Goal: Transaction & Acquisition: Purchase product/service

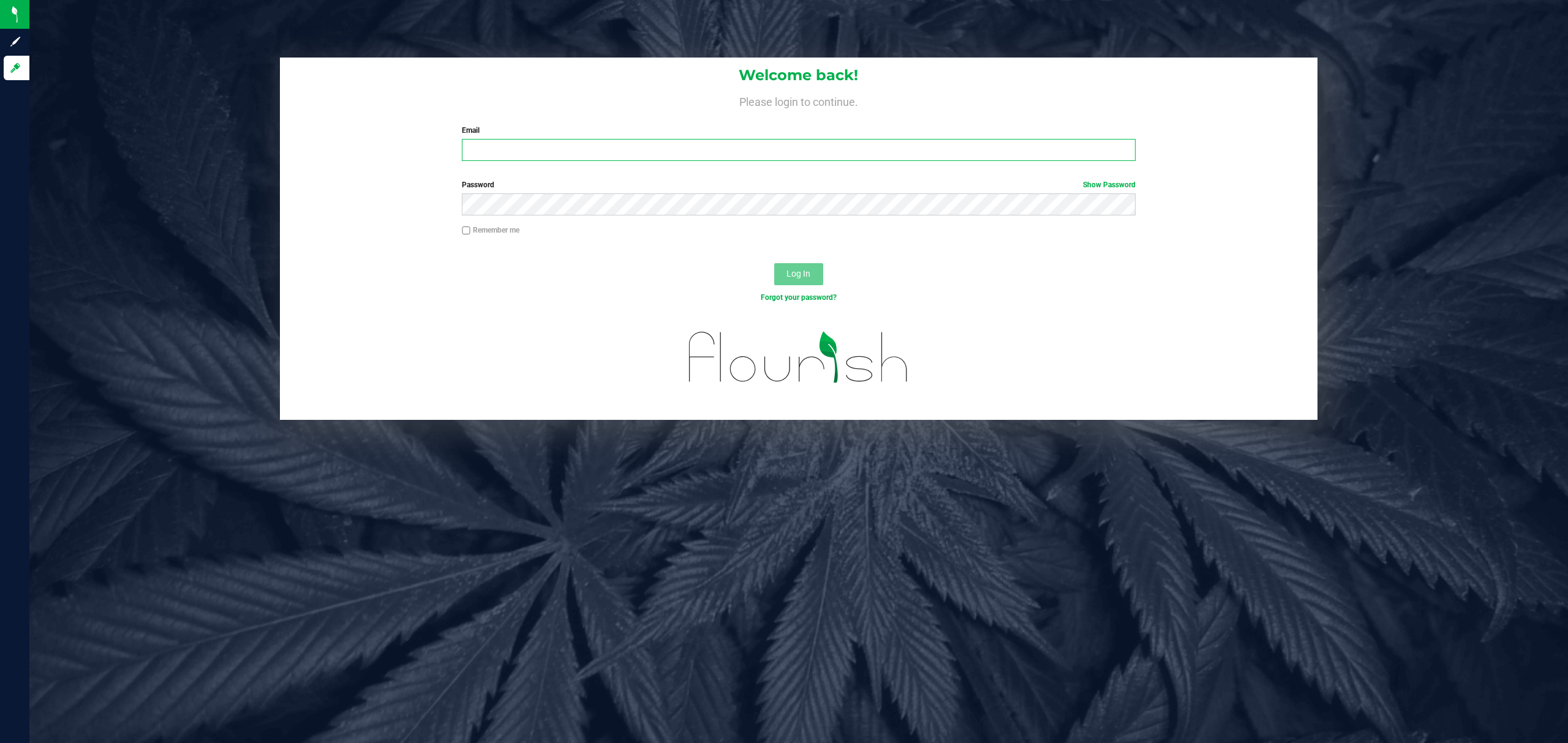
drag, startPoint x: 0, startPoint y: 0, endPoint x: 485, endPoint y: 145, distance: 506.2
click at [485, 145] on input "Email" at bounding box center [799, 150] width 674 height 22
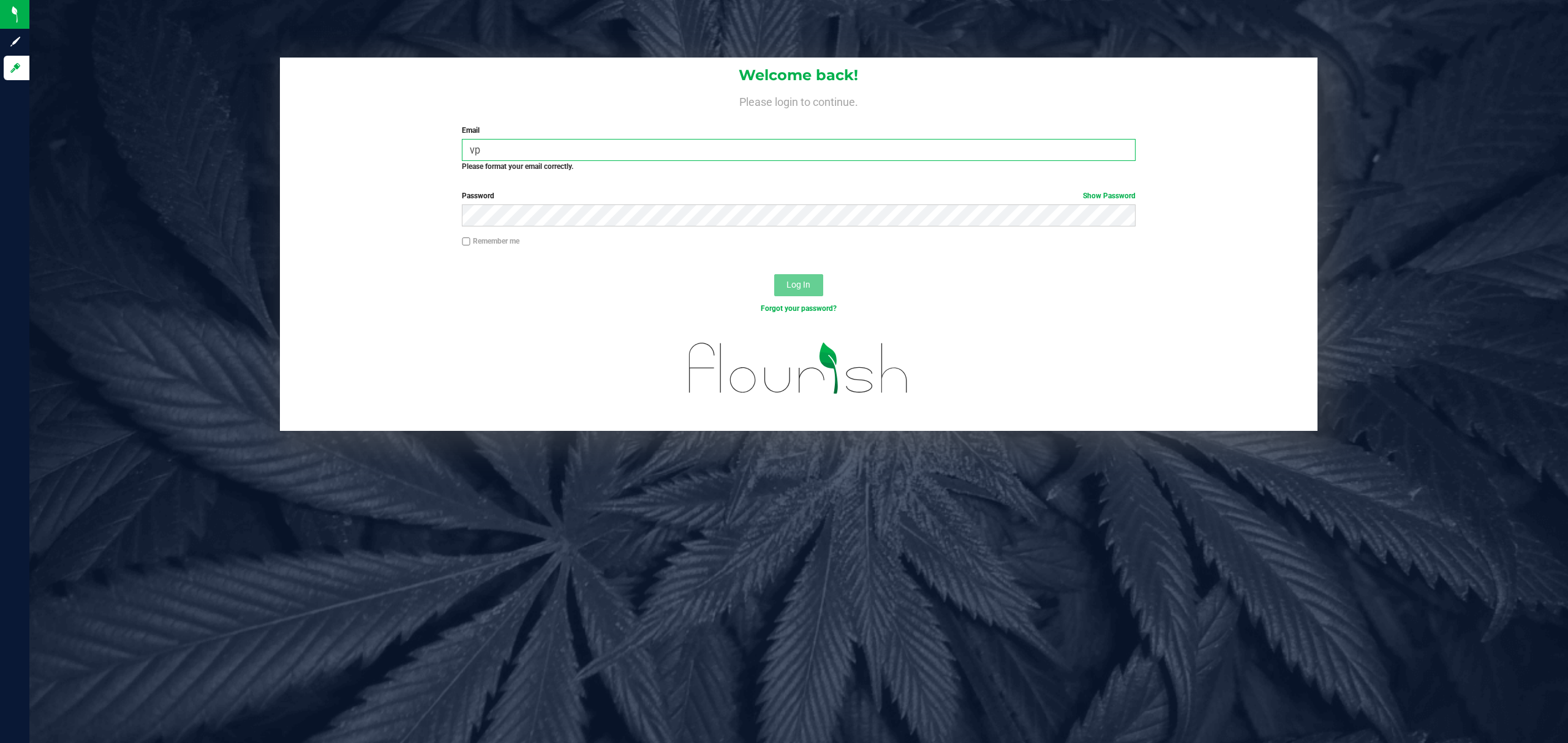
type input "v"
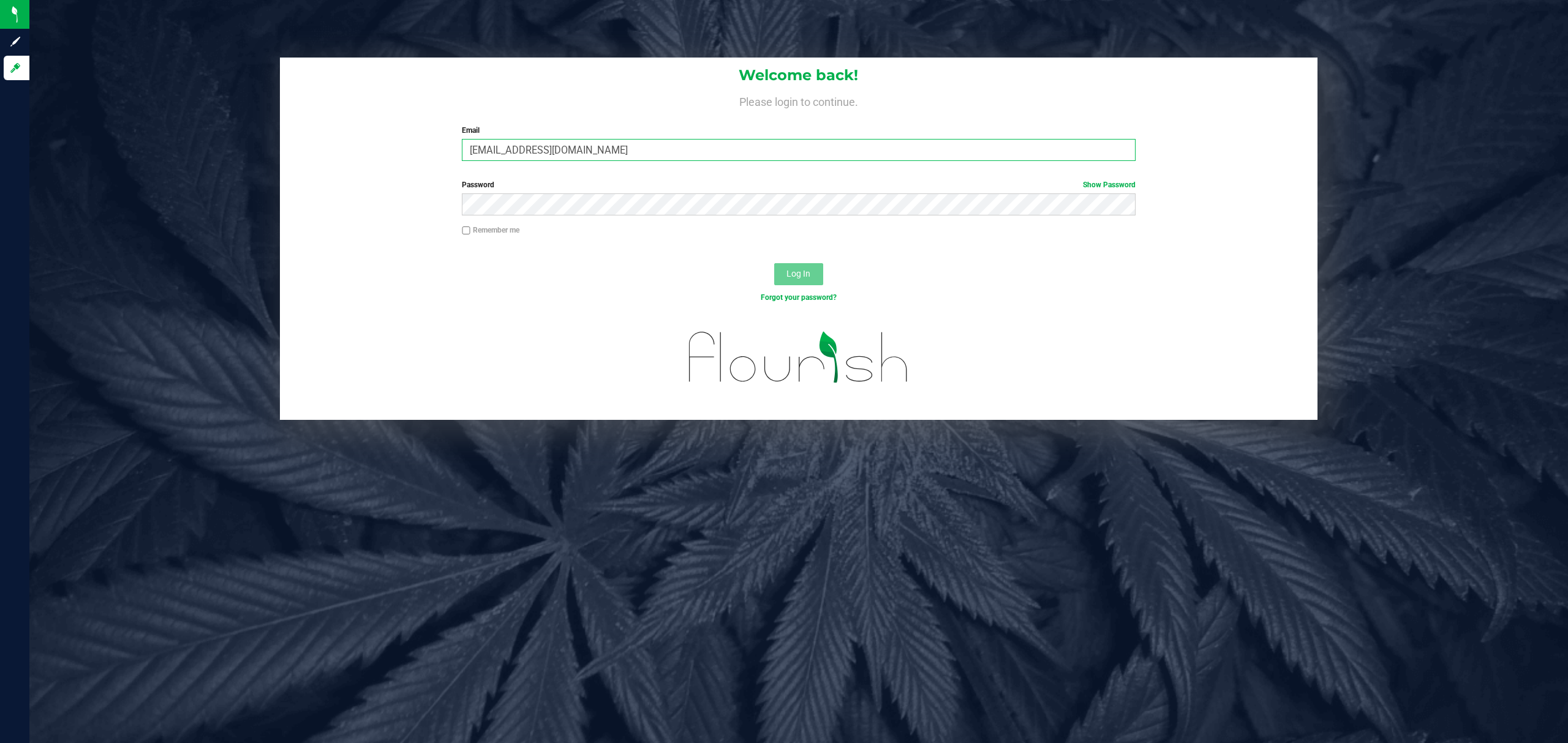
type input "cpaysen@liveparallel.com"
click at [774, 263] on button "Log In" at bounding box center [798, 274] width 49 height 22
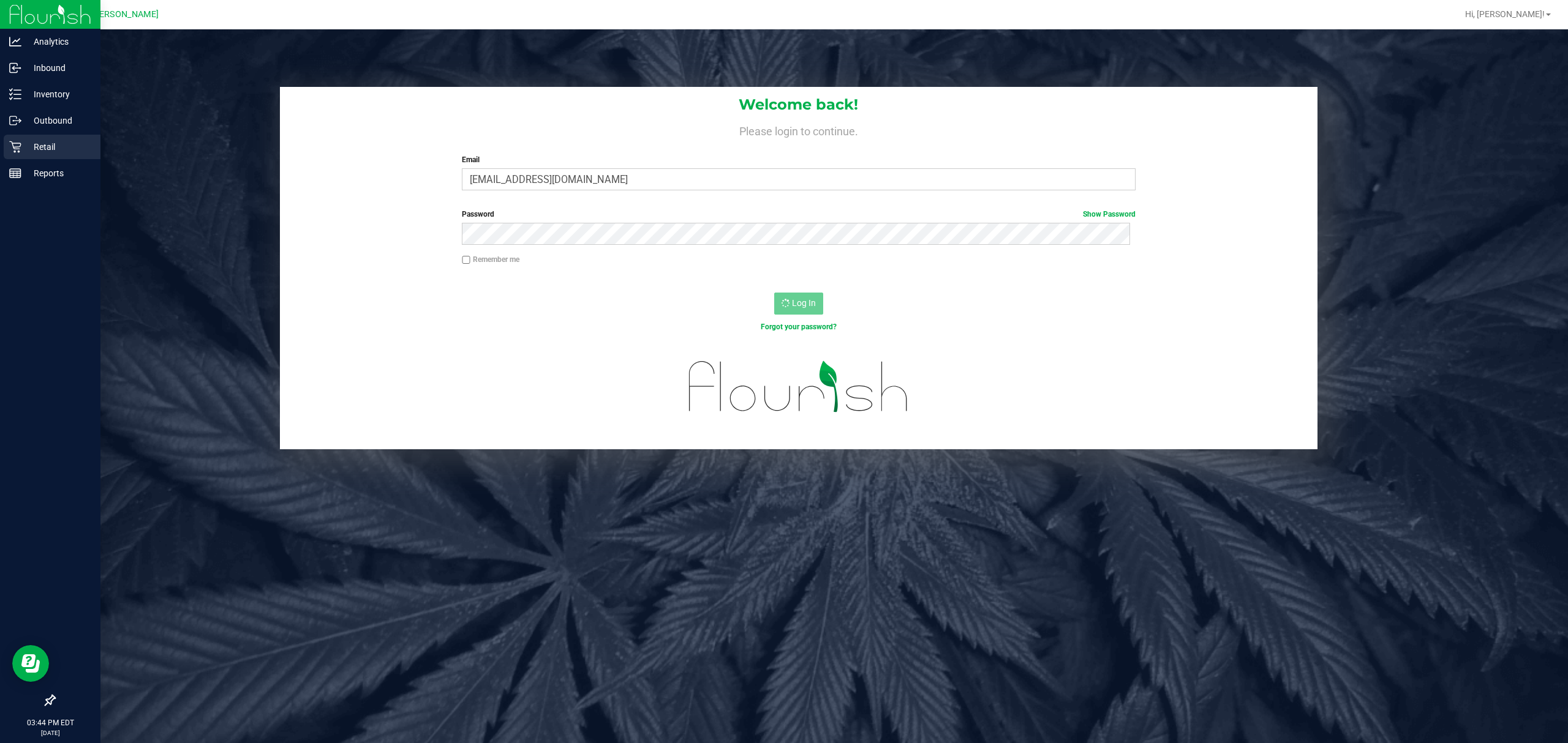
click at [42, 149] on p "Retail" at bounding box center [58, 147] width 74 height 15
click at [63, 149] on p "Retail" at bounding box center [58, 147] width 74 height 15
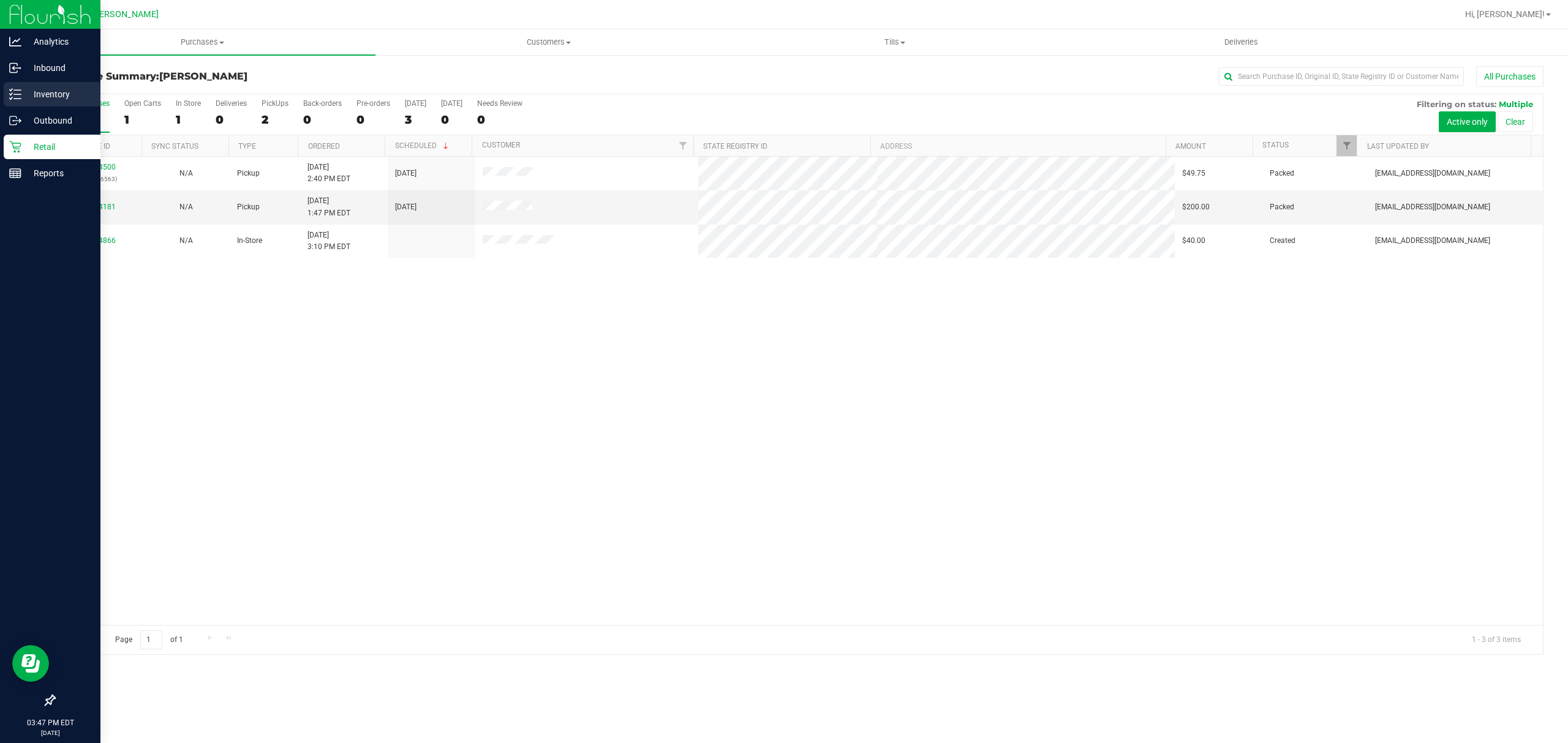
click at [10, 93] on icon at bounding box center [15, 94] width 12 height 12
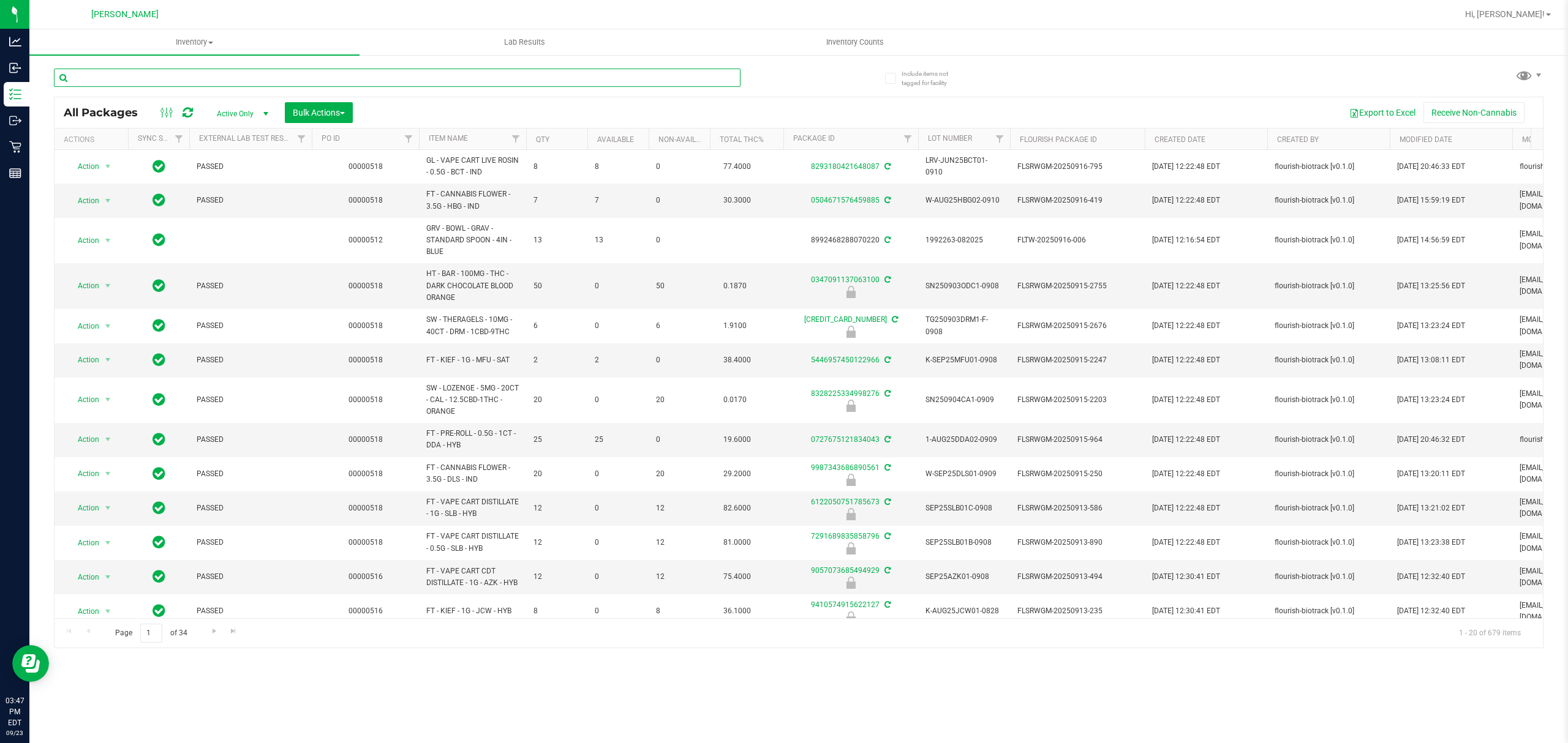
click at [136, 77] on input "text" at bounding box center [397, 78] width 687 height 18
type input "dsc"
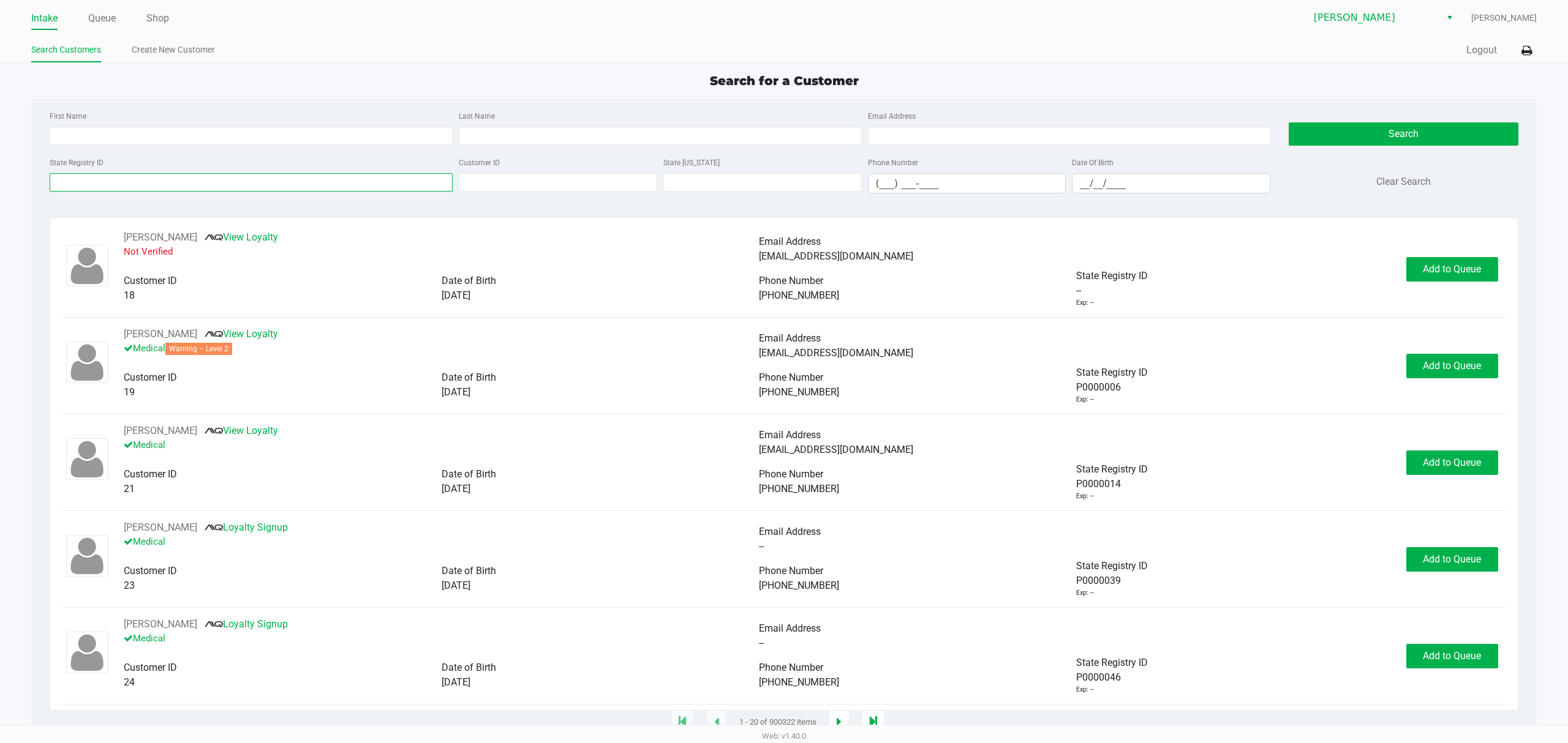
click at [292, 174] on input "State Registry ID" at bounding box center [251, 183] width 403 height 18
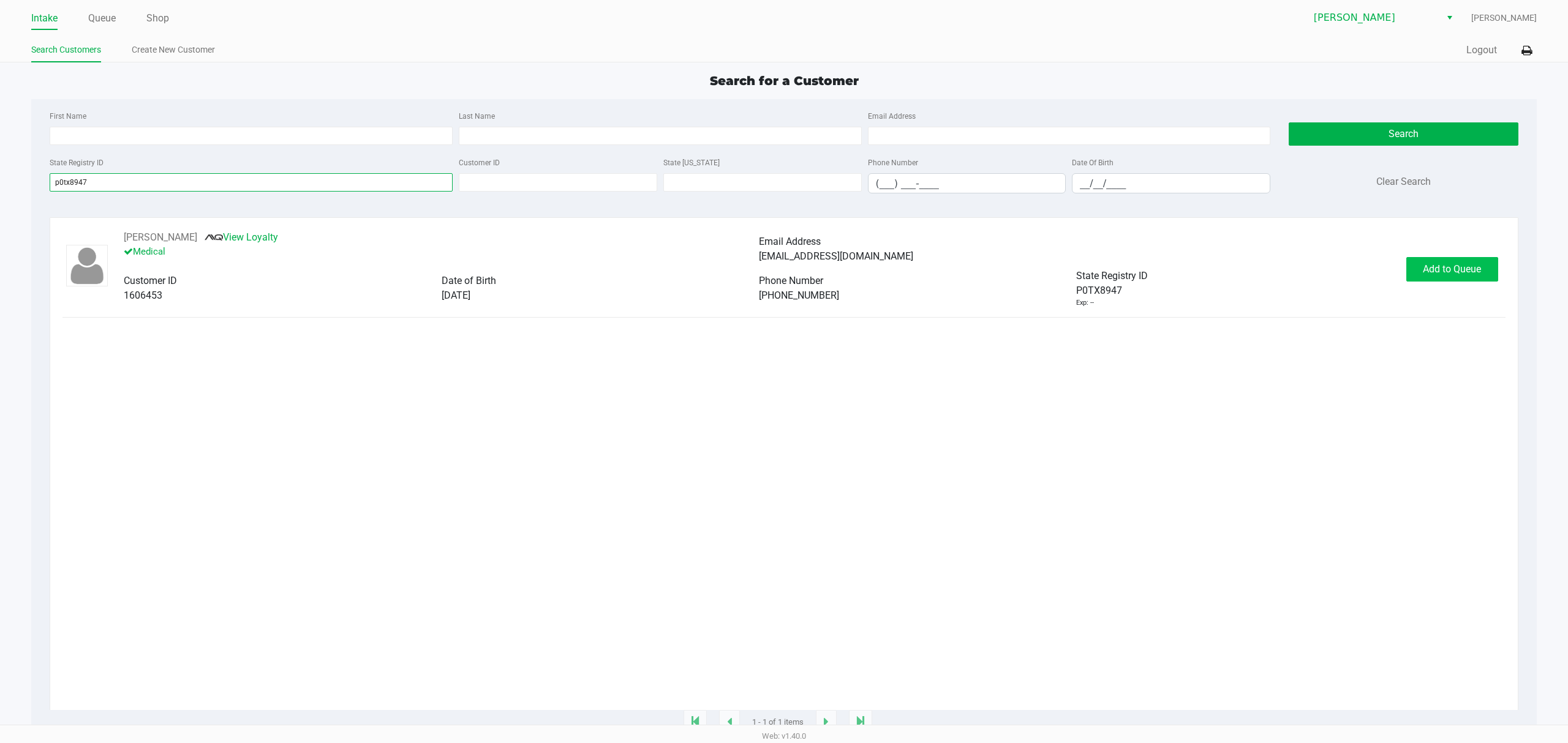
type input "p0tx8947"
click at [1448, 270] on span "Add to Queue" at bounding box center [1452, 269] width 58 height 12
click at [1443, 270] on span "In Queue" at bounding box center [1465, 269] width 103 height 12
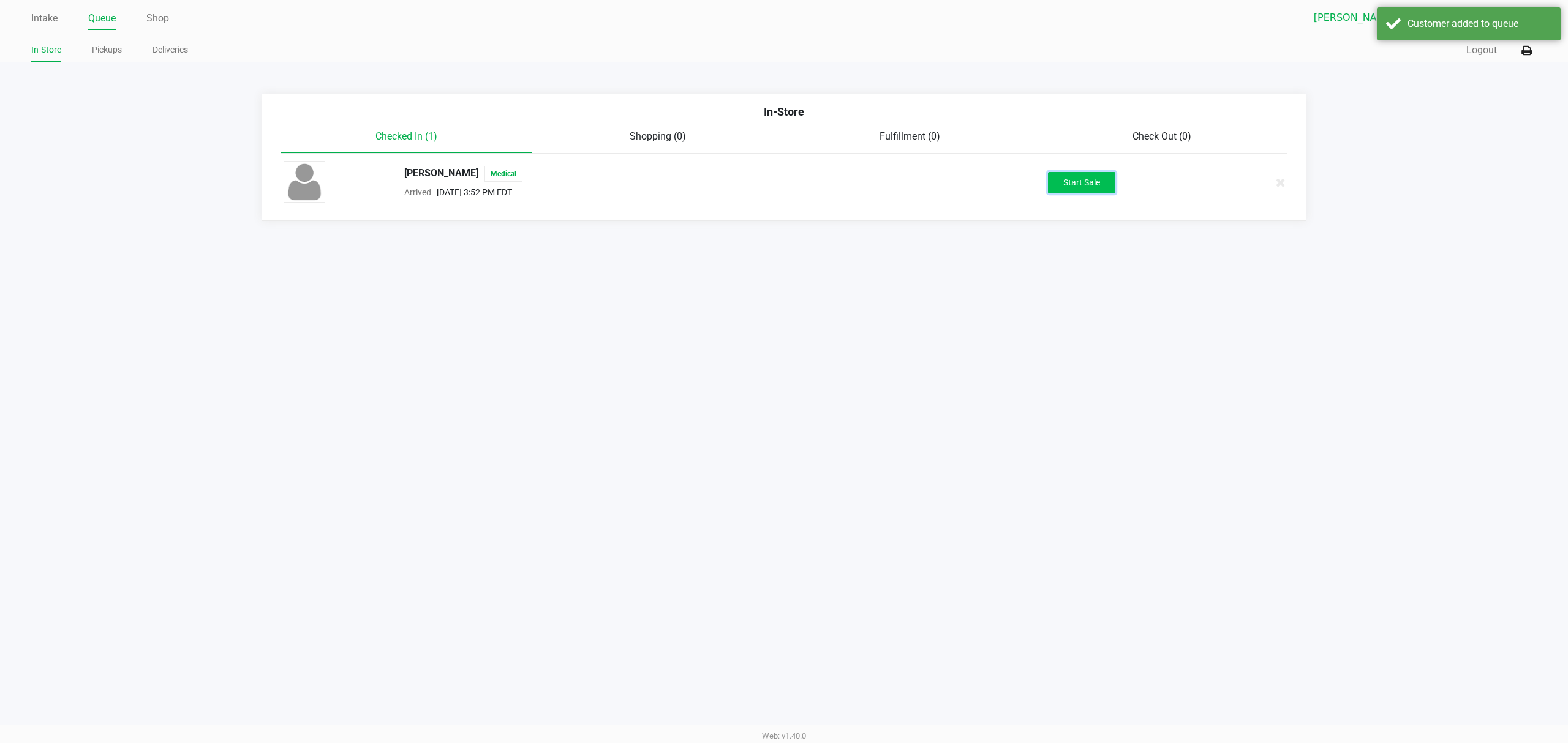
click at [1098, 179] on button "Start Sale" at bounding box center [1081, 182] width 67 height 21
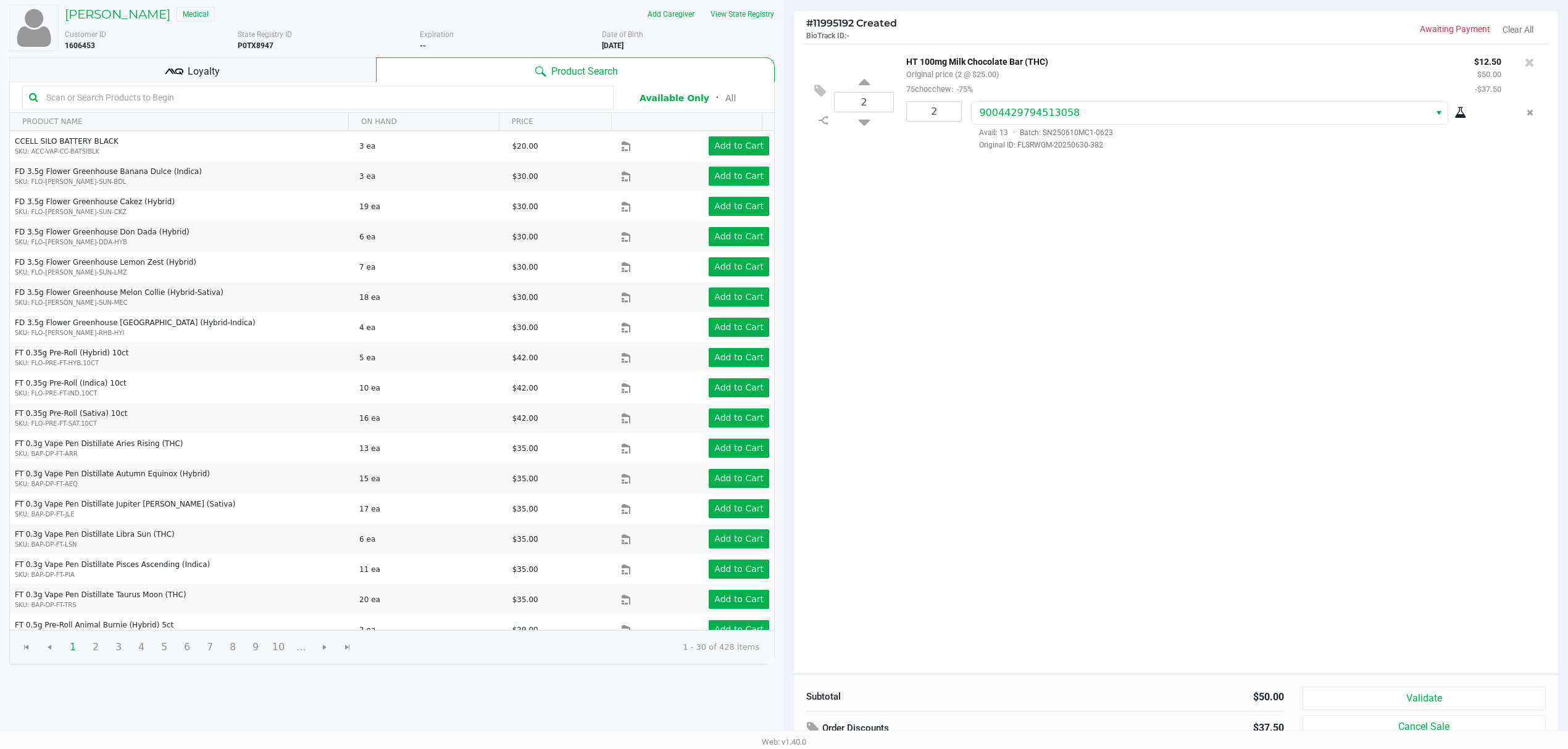
scroll to position [128, 0]
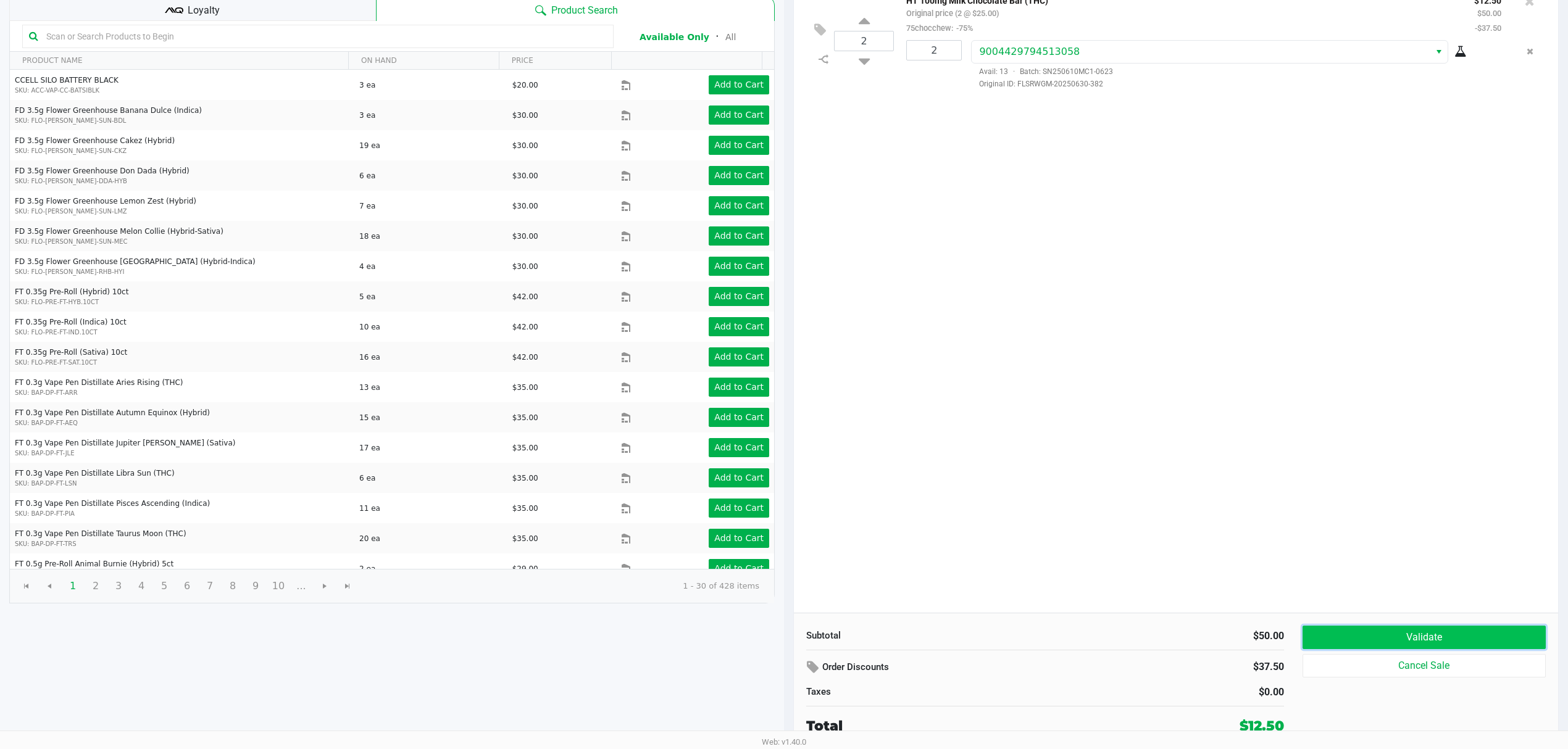
click at [1435, 635] on button "Validate" at bounding box center [1424, 637] width 243 height 23
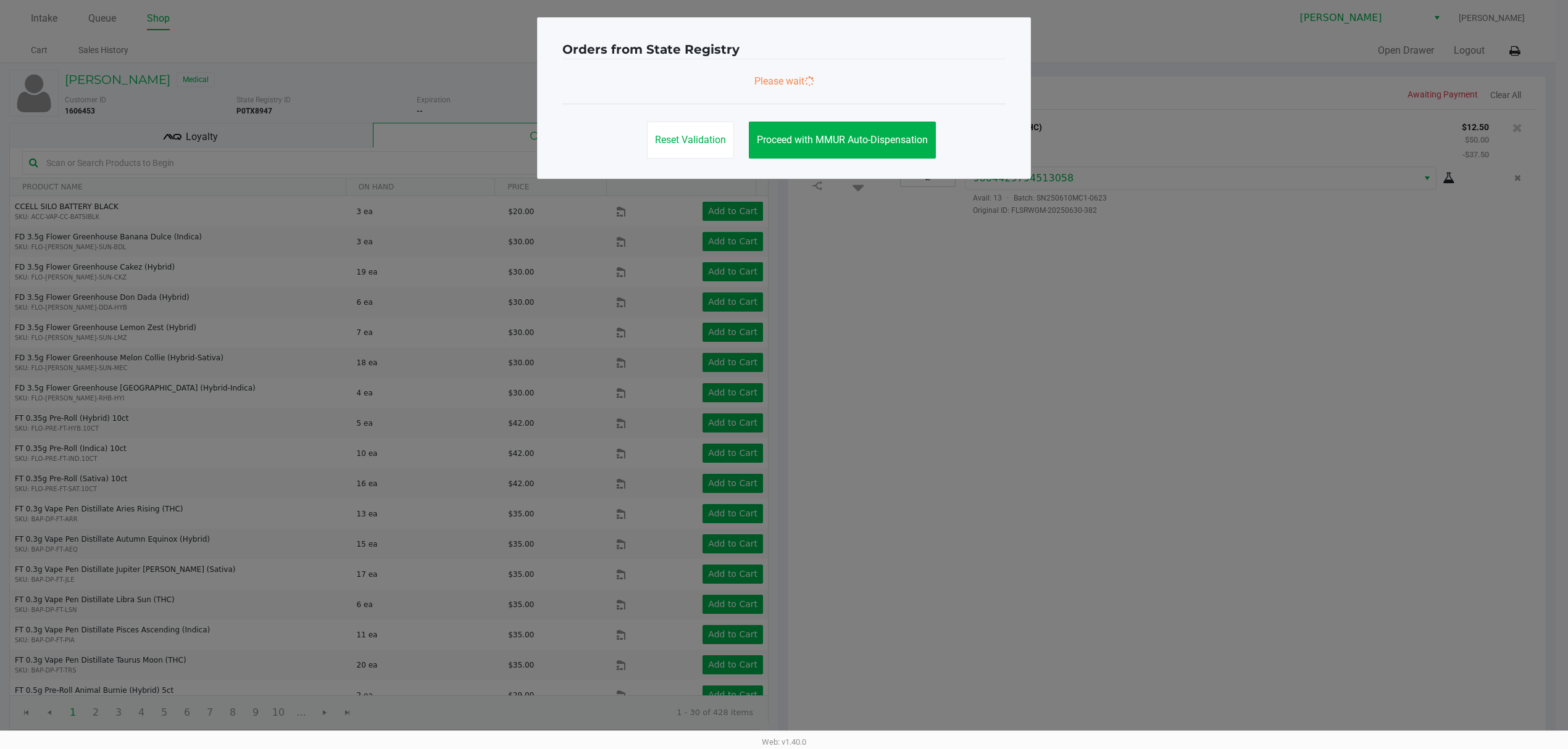
scroll to position [0, 0]
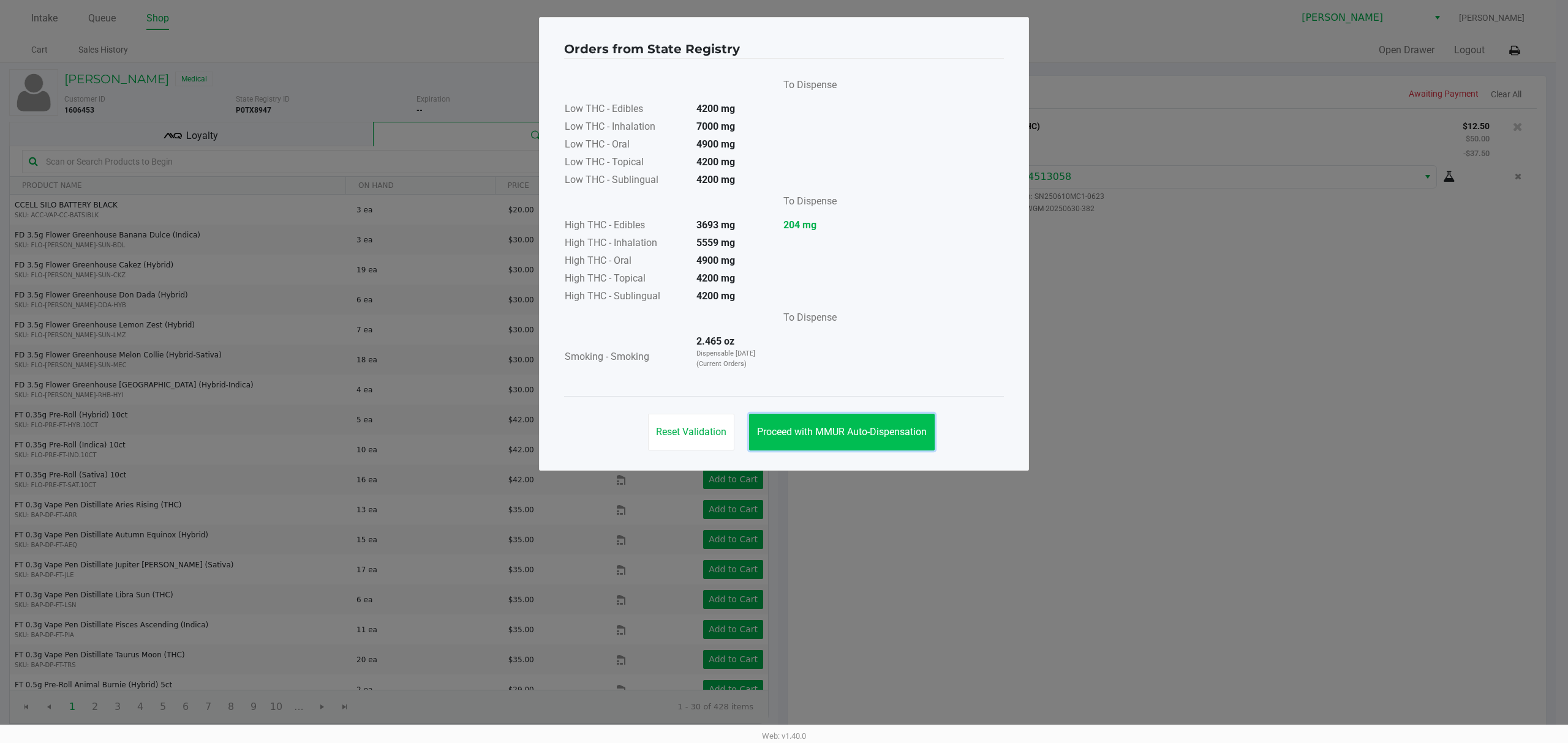
click at [863, 439] on button "Proceed with MMUR Auto-Dispensation" at bounding box center [841, 432] width 186 height 37
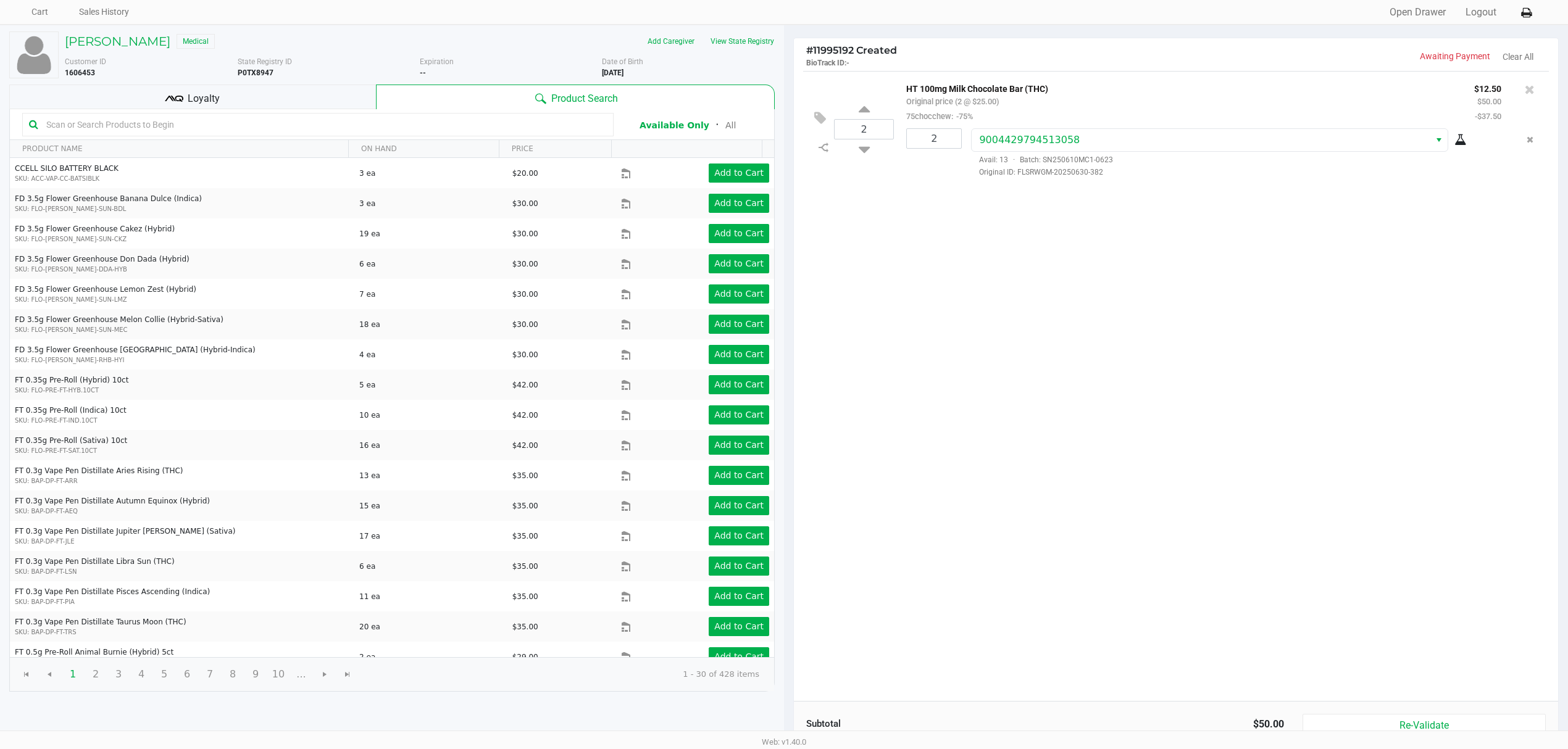
scroll to position [128, 0]
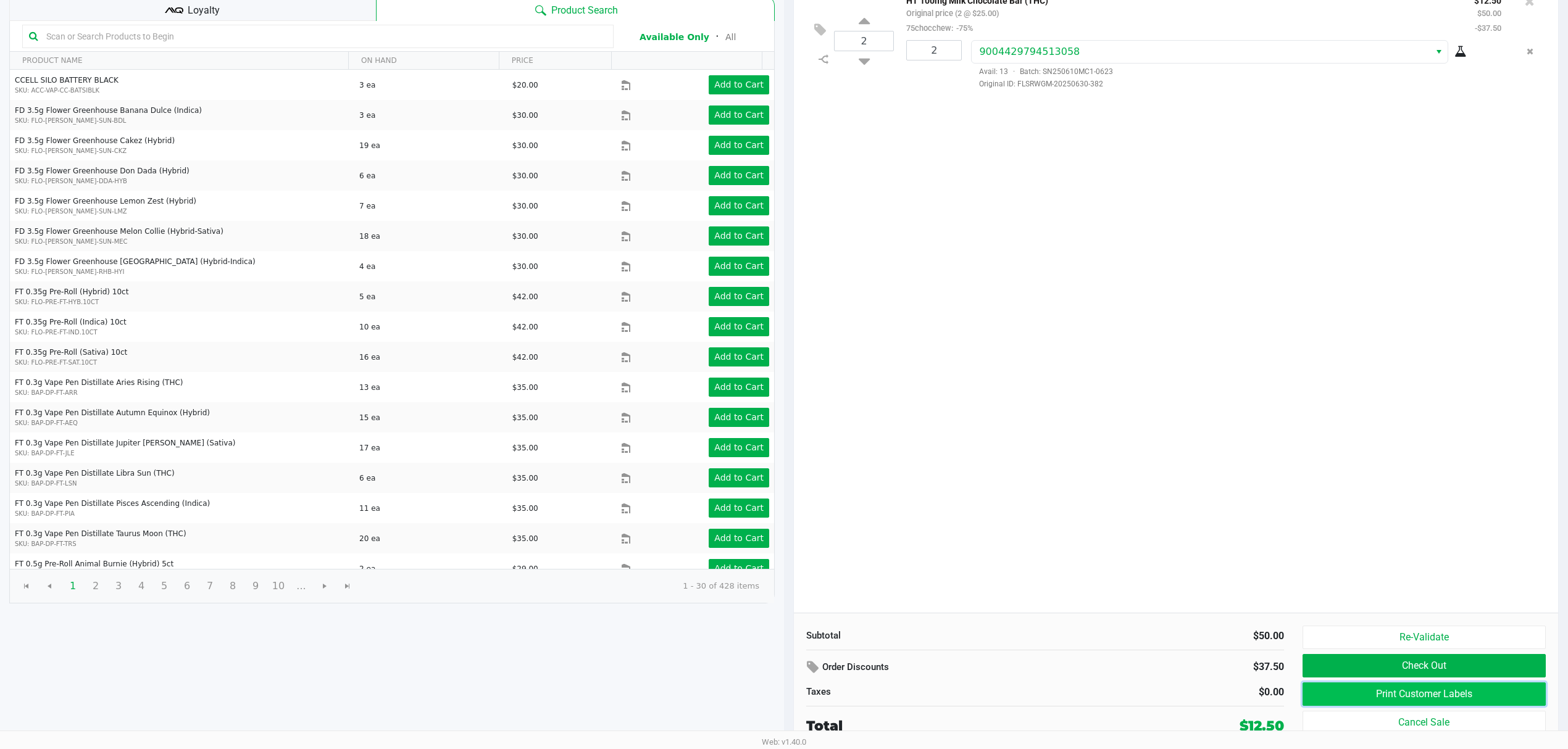
click at [1382, 688] on button "Print Customer Labels" at bounding box center [1424, 694] width 243 height 23
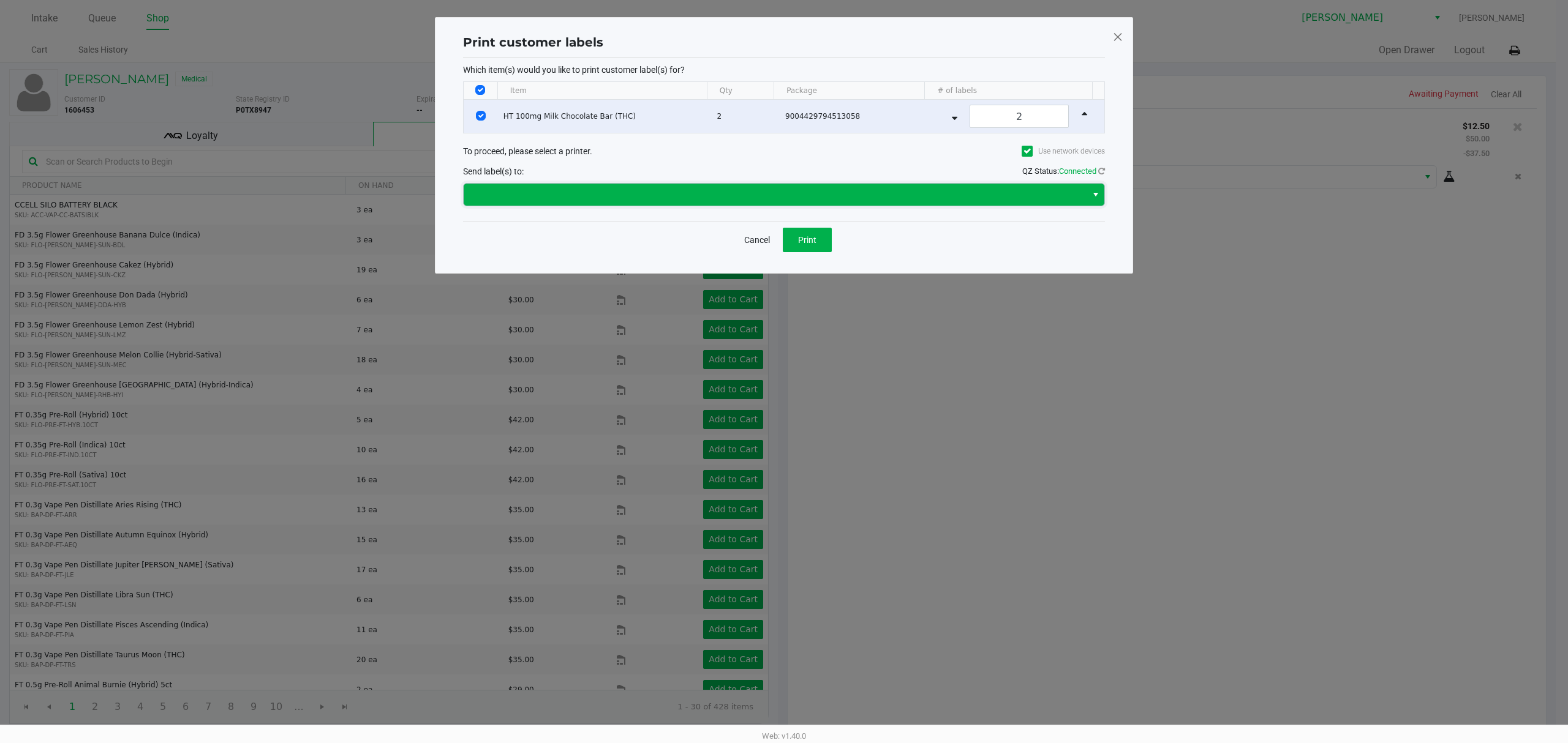
click at [806, 202] on span at bounding box center [775, 195] width 609 height 15
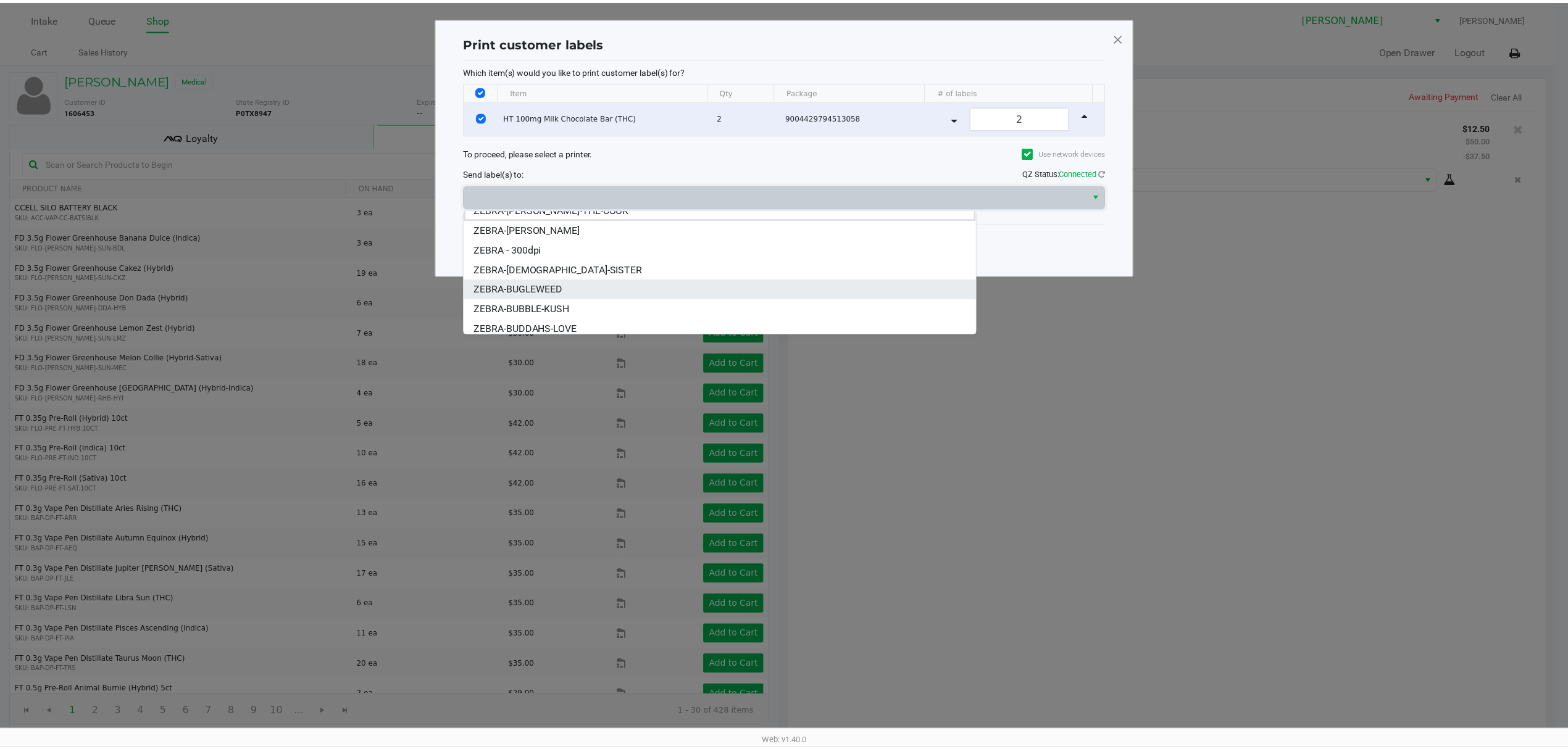
scroll to position [15, 0]
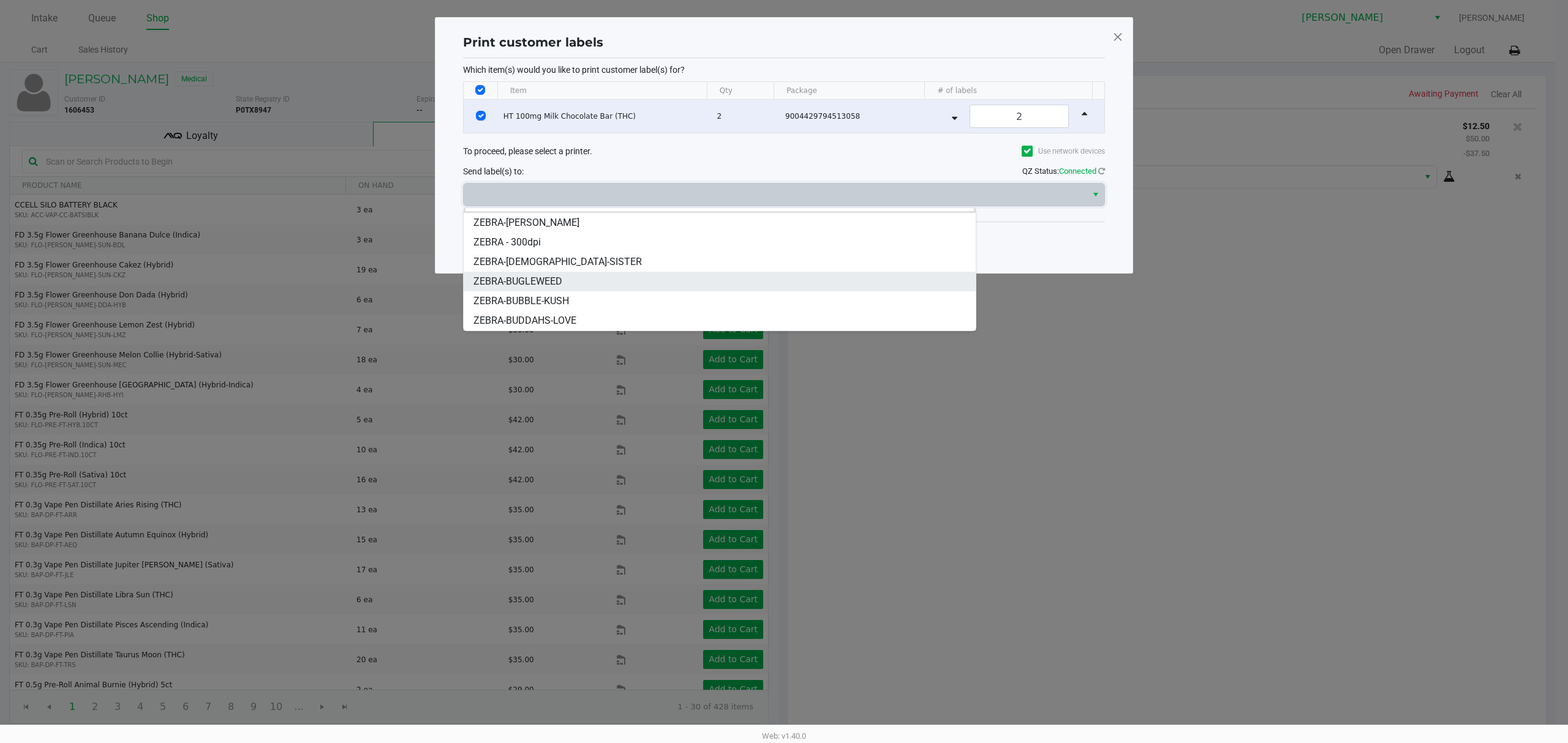
click at [589, 273] on li "ZEBRA-BUGLEWEED" at bounding box center [719, 282] width 513 height 19
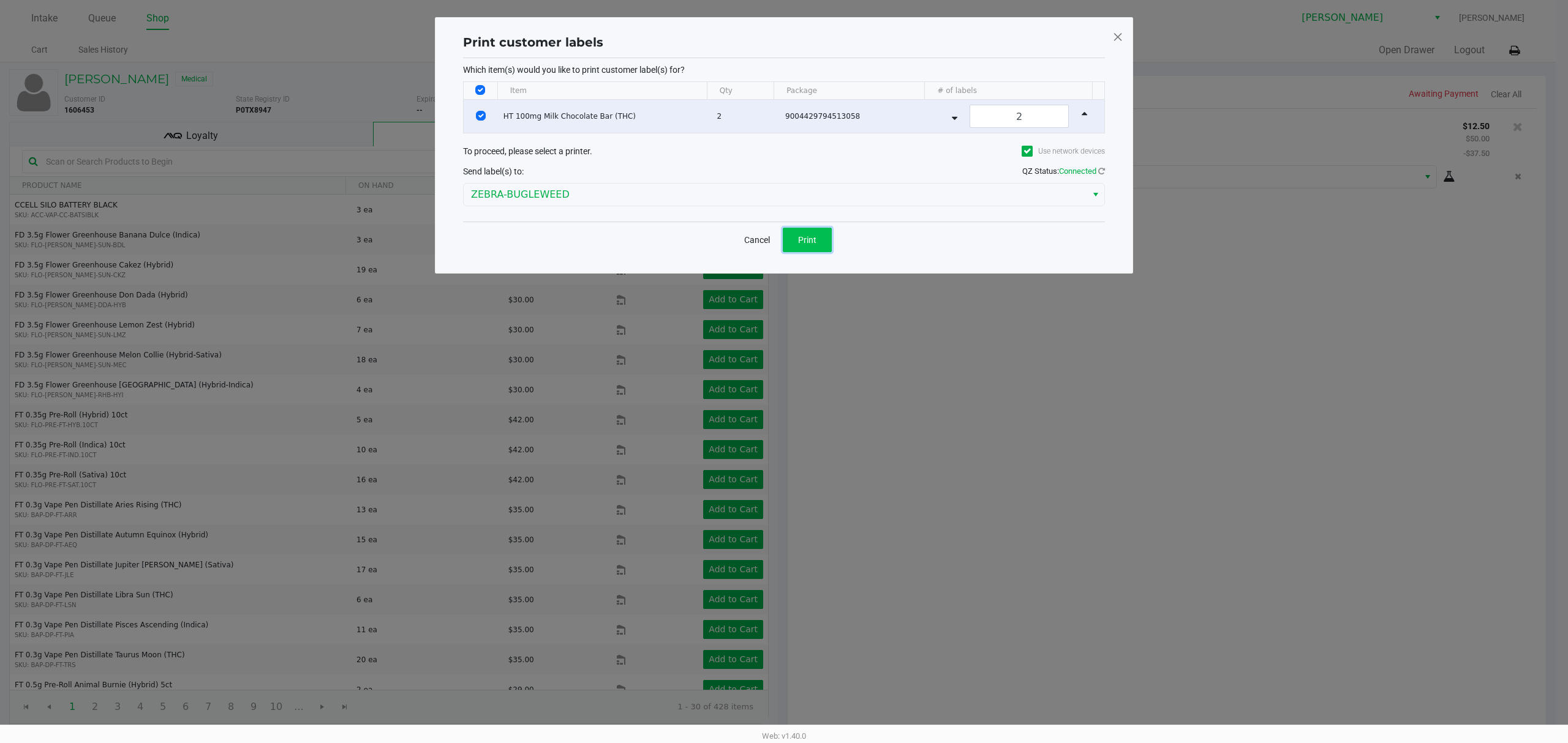
click at [818, 229] on button "Print" at bounding box center [807, 240] width 49 height 25
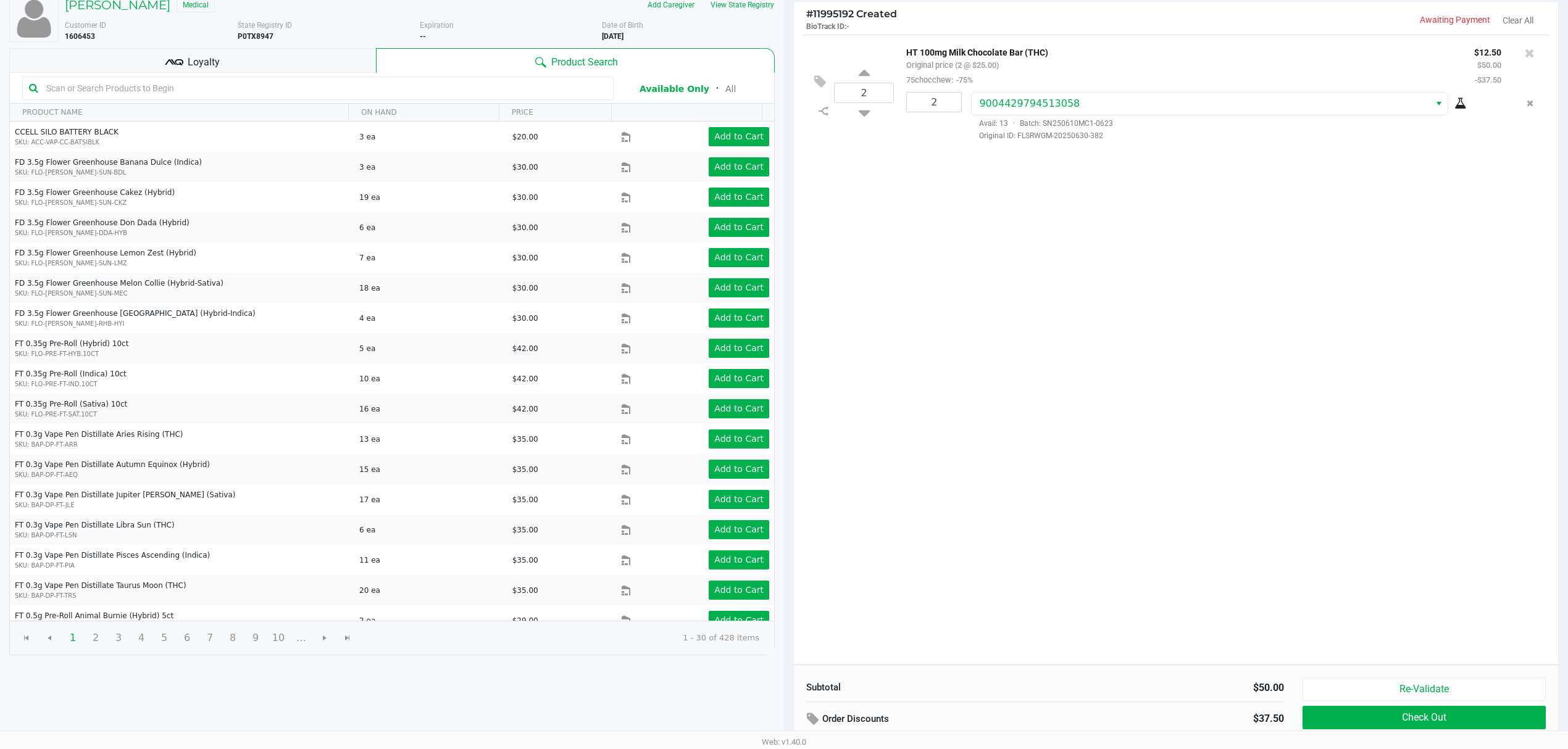
scroll to position [128, 0]
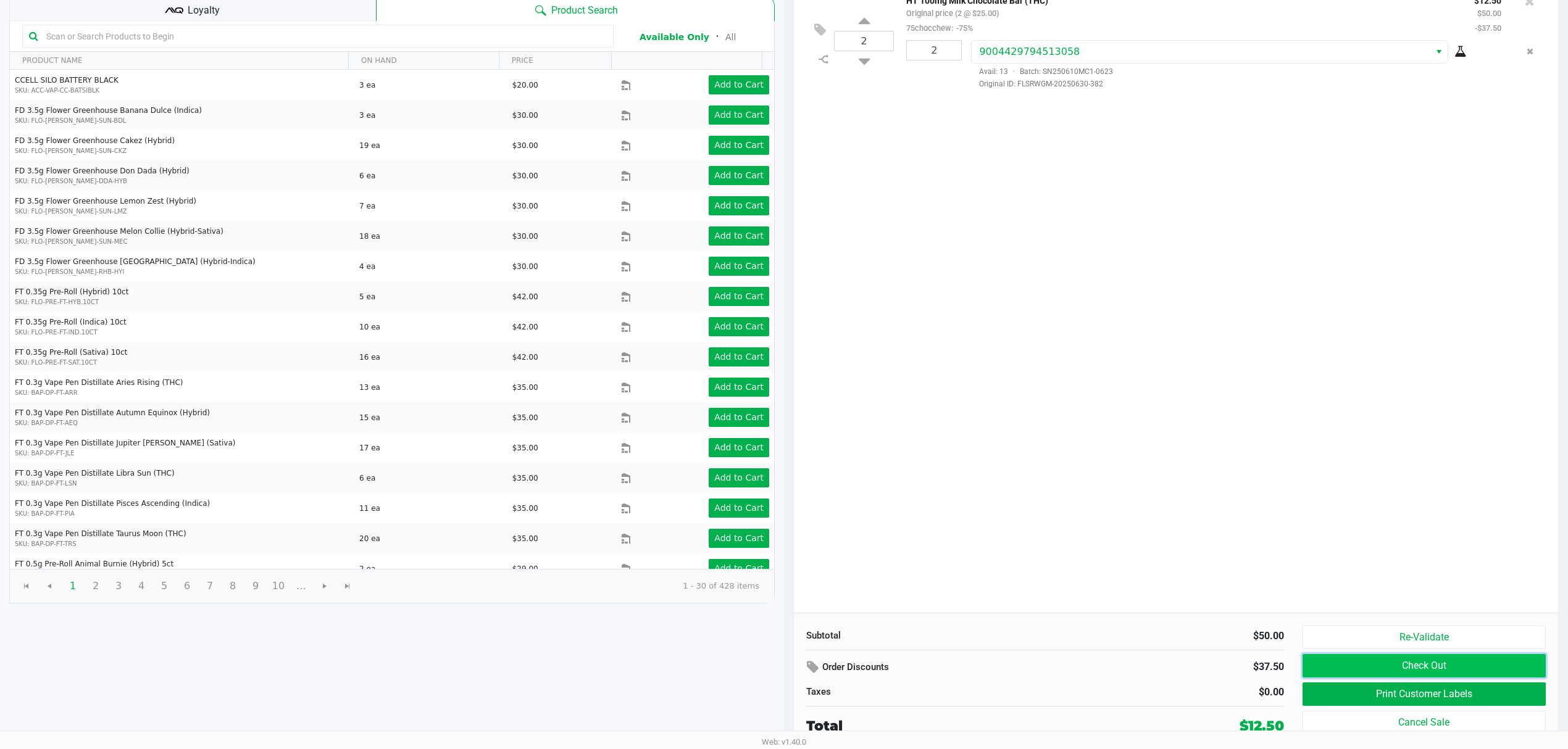
click at [1321, 665] on button "Check Out" at bounding box center [1424, 665] width 243 height 23
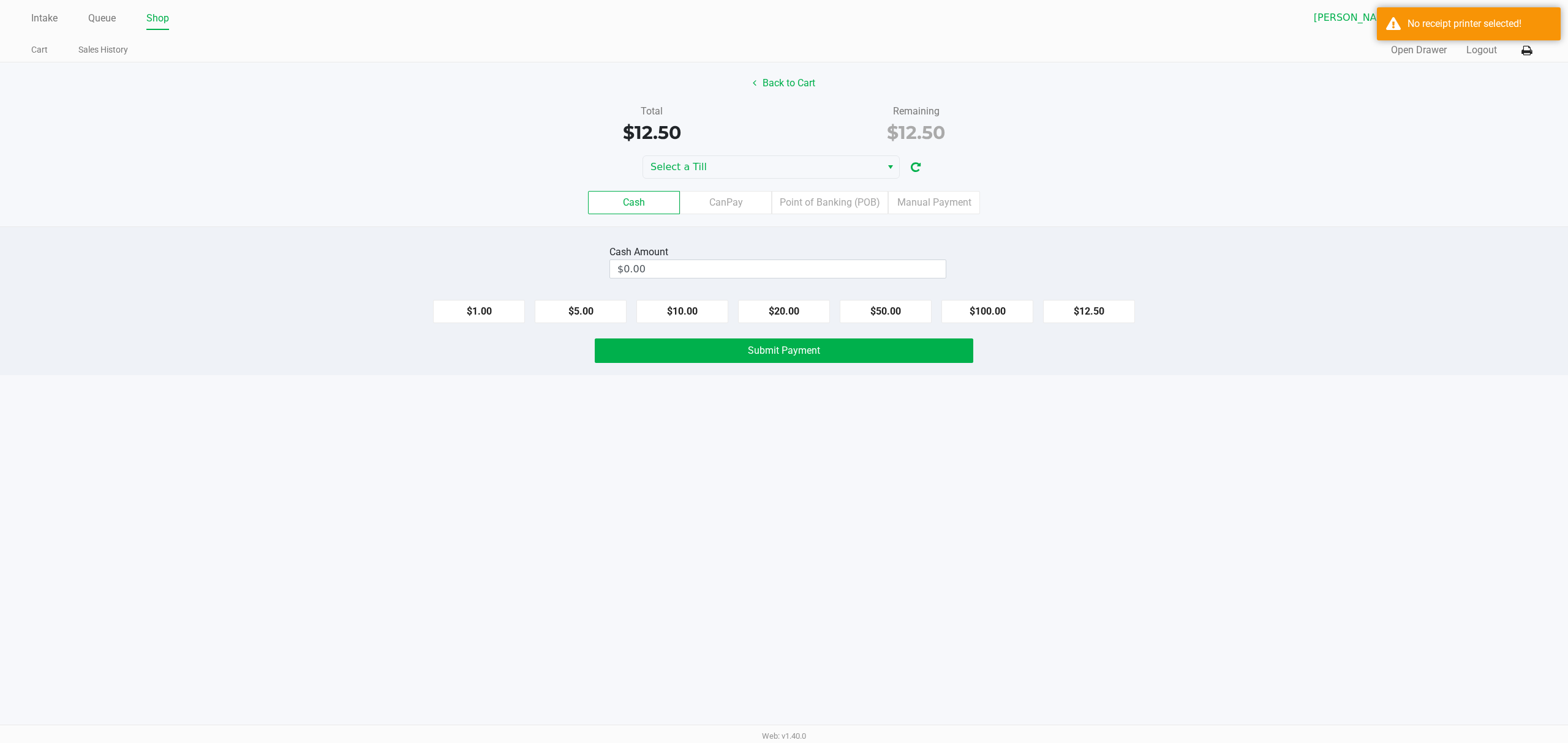
click at [729, 150] on div "Back to Cart Total $12.50 Remaining $12.50 Select a Till Cash CanPay Point of B…" at bounding box center [784, 145] width 1568 height 164
click at [721, 162] on span "Select a Till" at bounding box center [762, 167] width 223 height 15
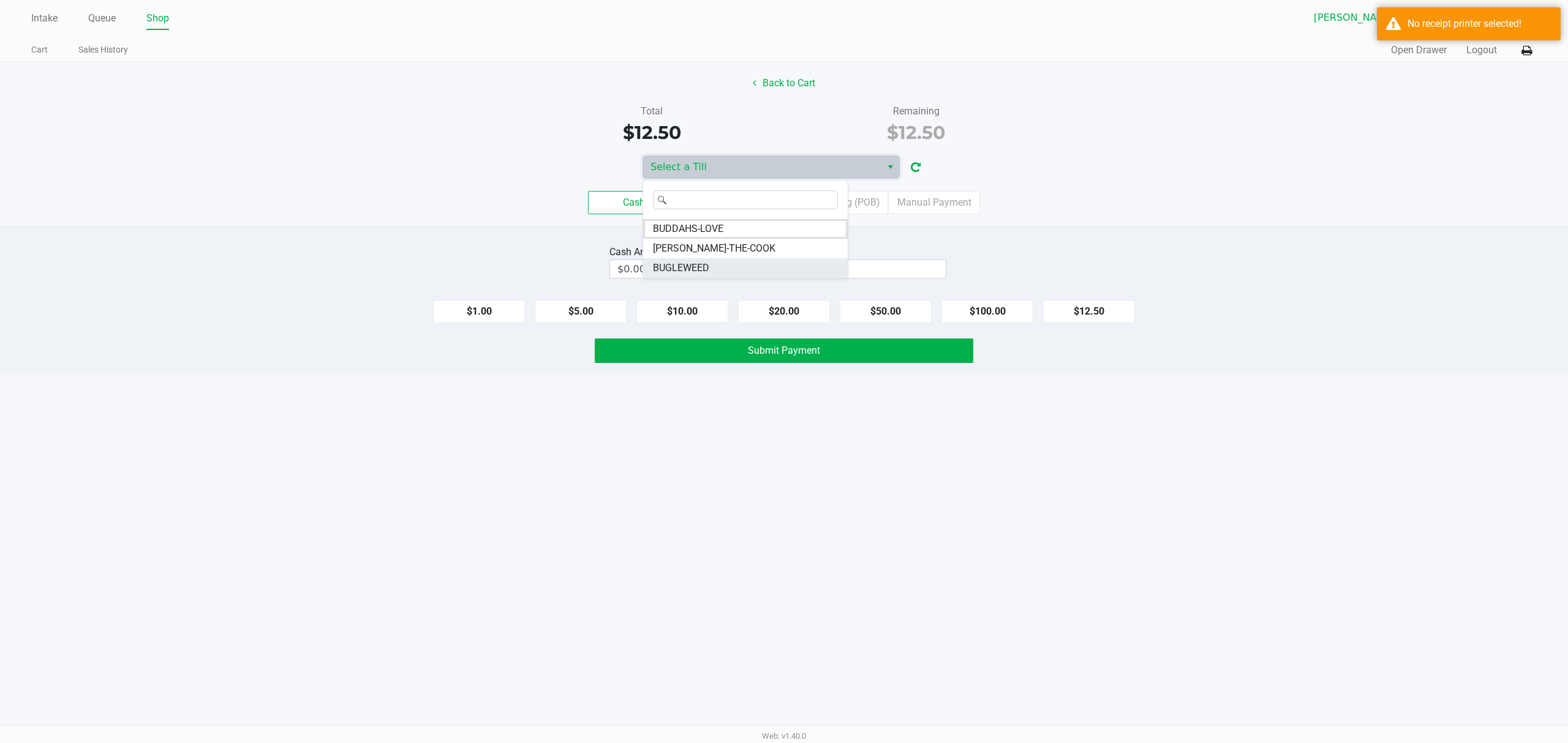
click at [720, 259] on li "BUGLEWEED" at bounding box center [745, 268] width 205 height 19
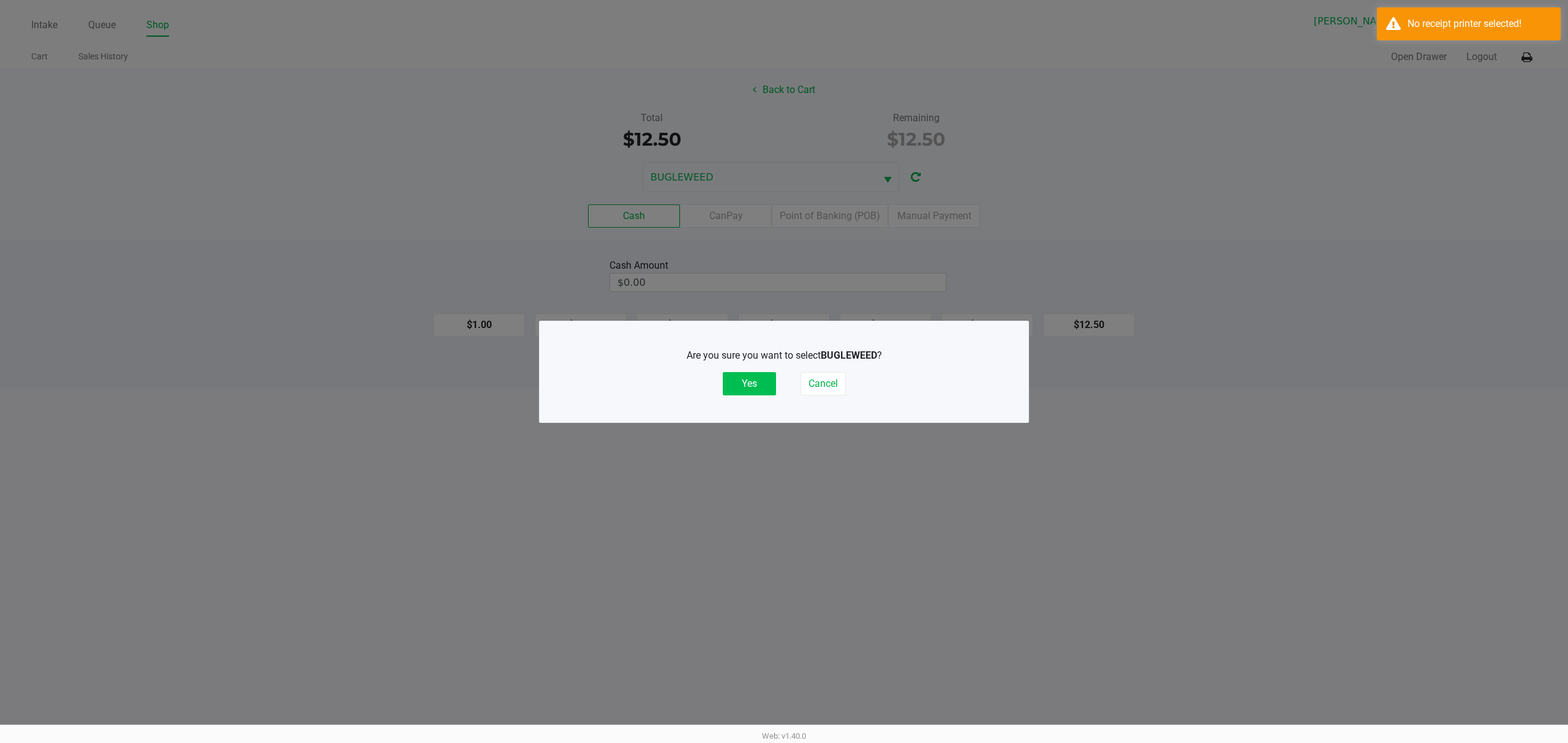
click at [754, 378] on button "Yes" at bounding box center [750, 383] width 54 height 23
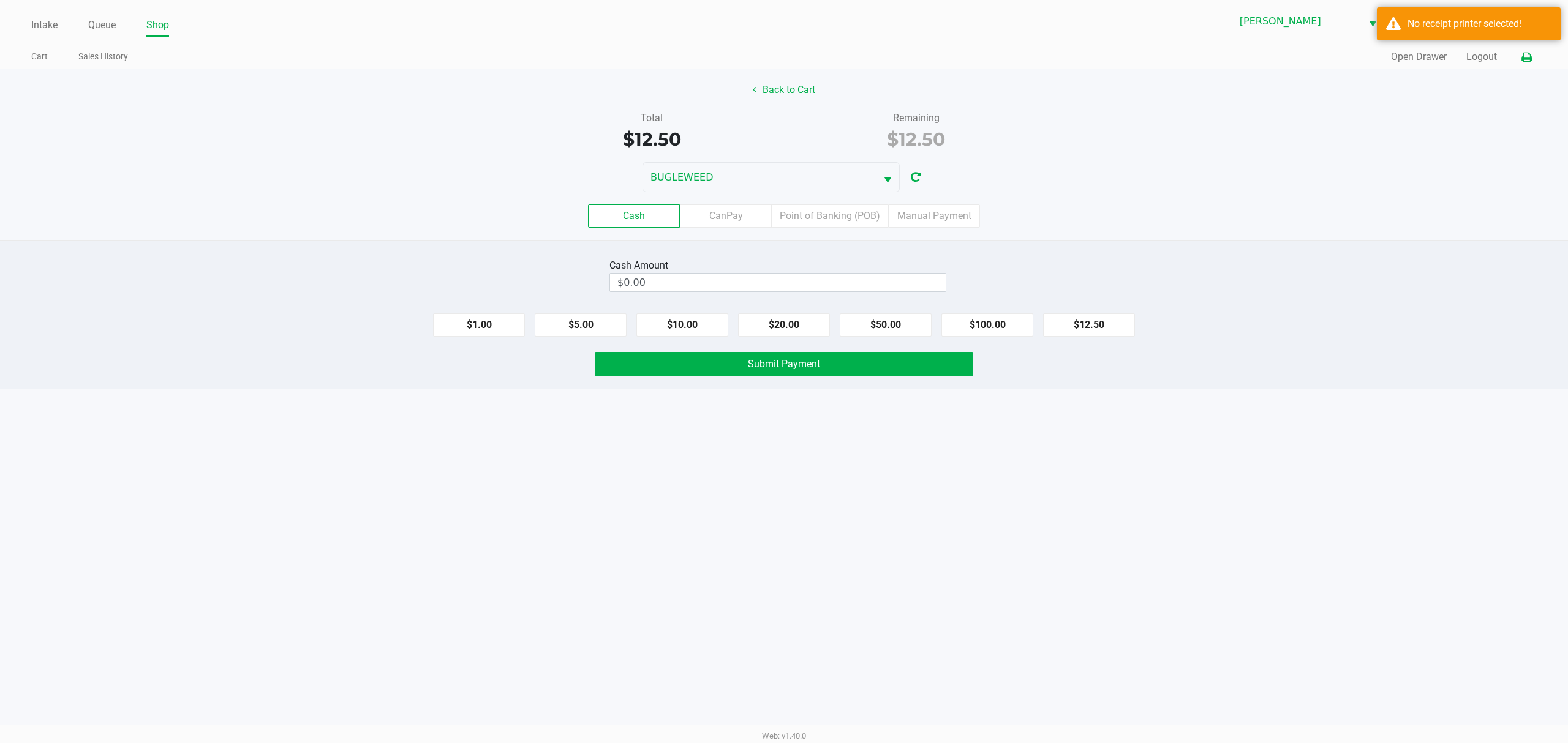
click at [1530, 59] on icon at bounding box center [1526, 57] width 10 height 8
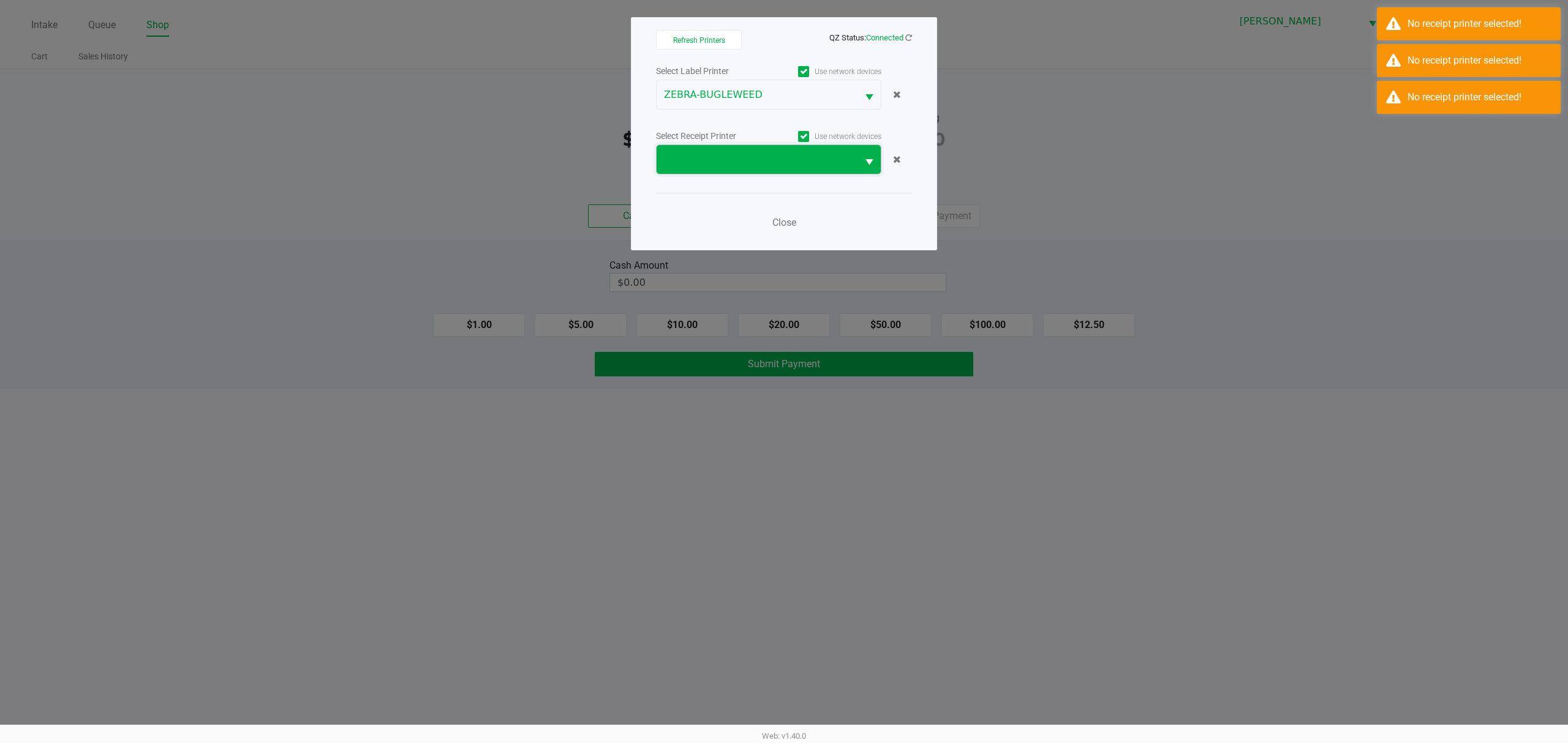
click at [829, 167] on span at bounding box center [757, 160] width 187 height 15
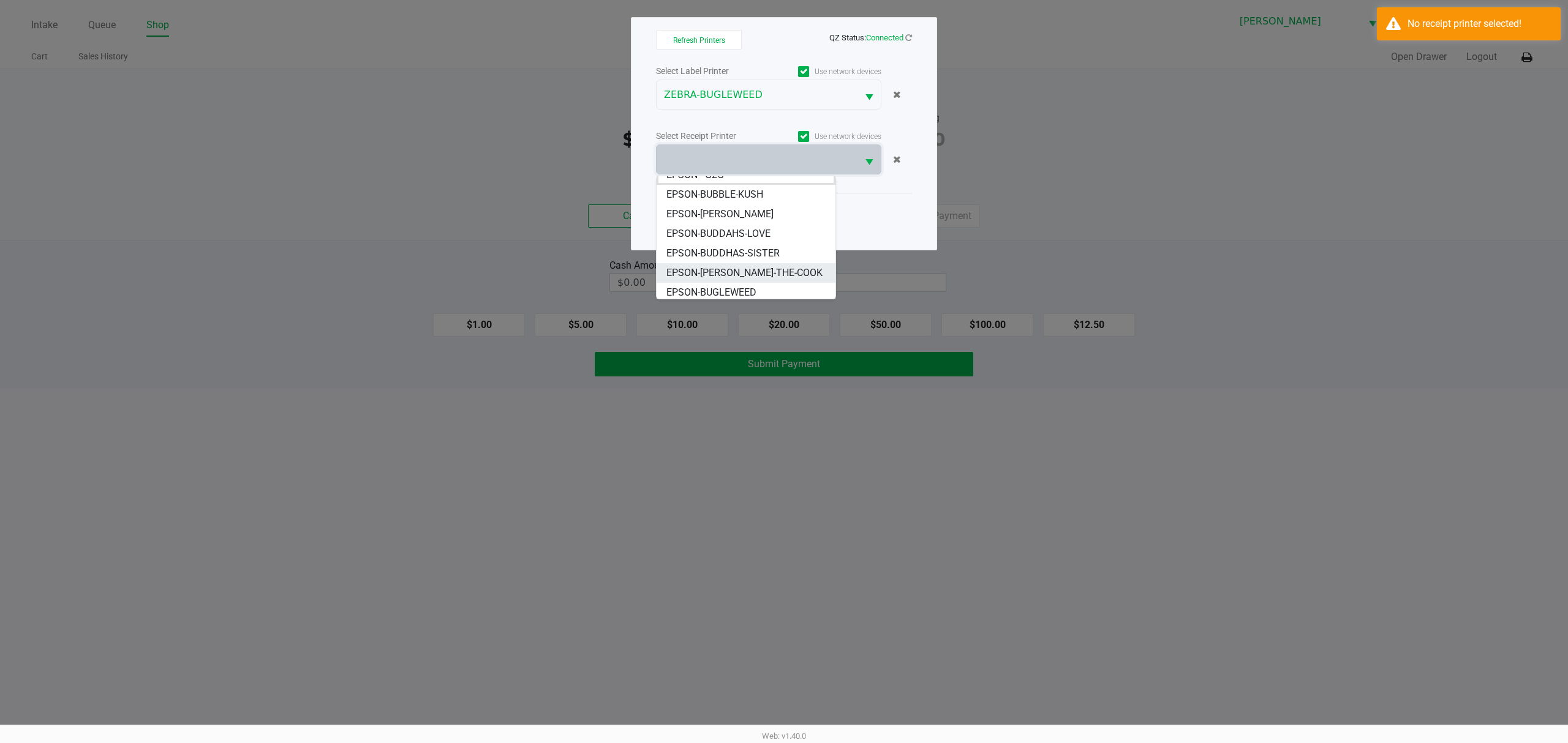
scroll to position [15, 0]
click at [765, 281] on li "EPSON-BUGLEWEED" at bounding box center [746, 288] width 179 height 19
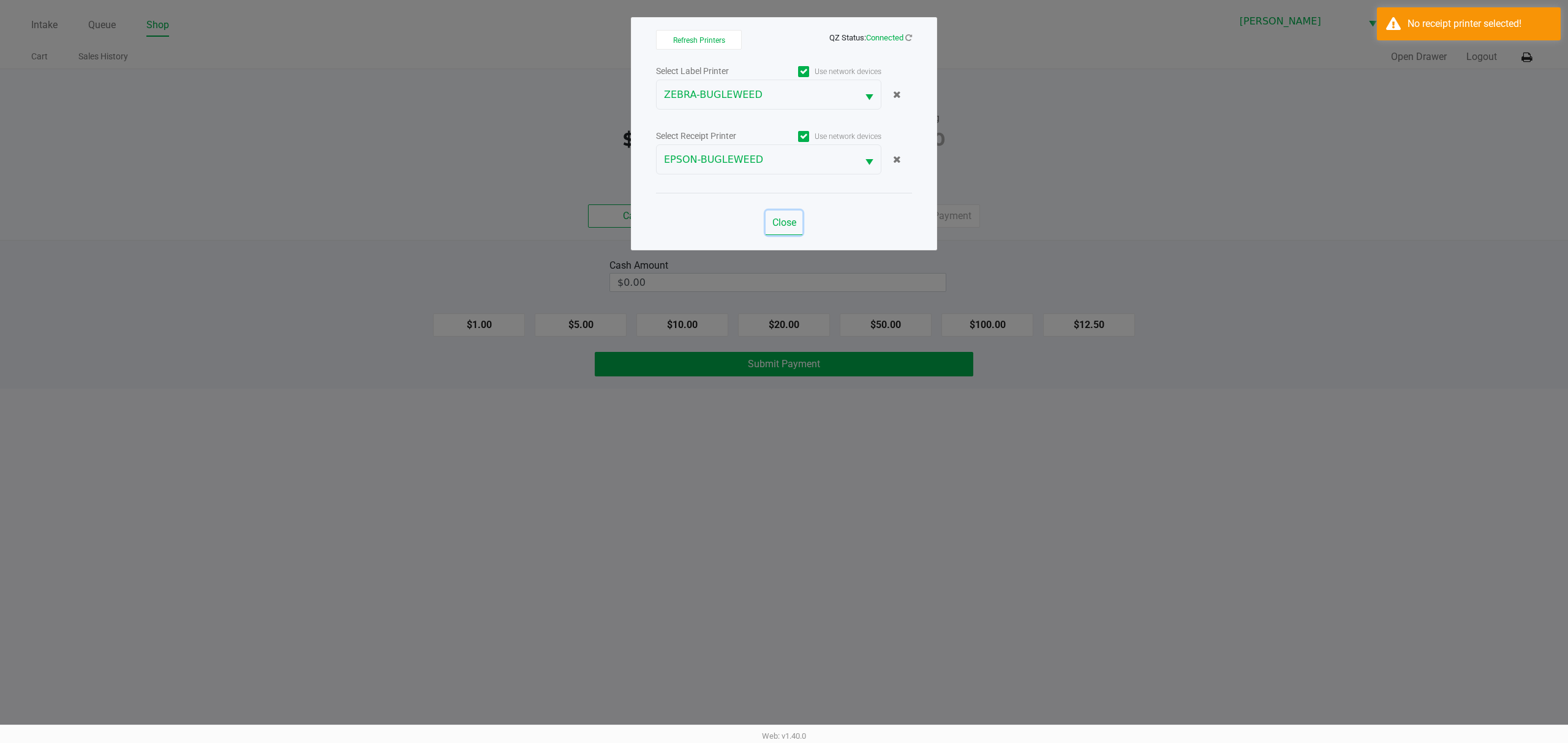
click at [790, 225] on span "Close" at bounding box center [784, 222] width 24 height 12
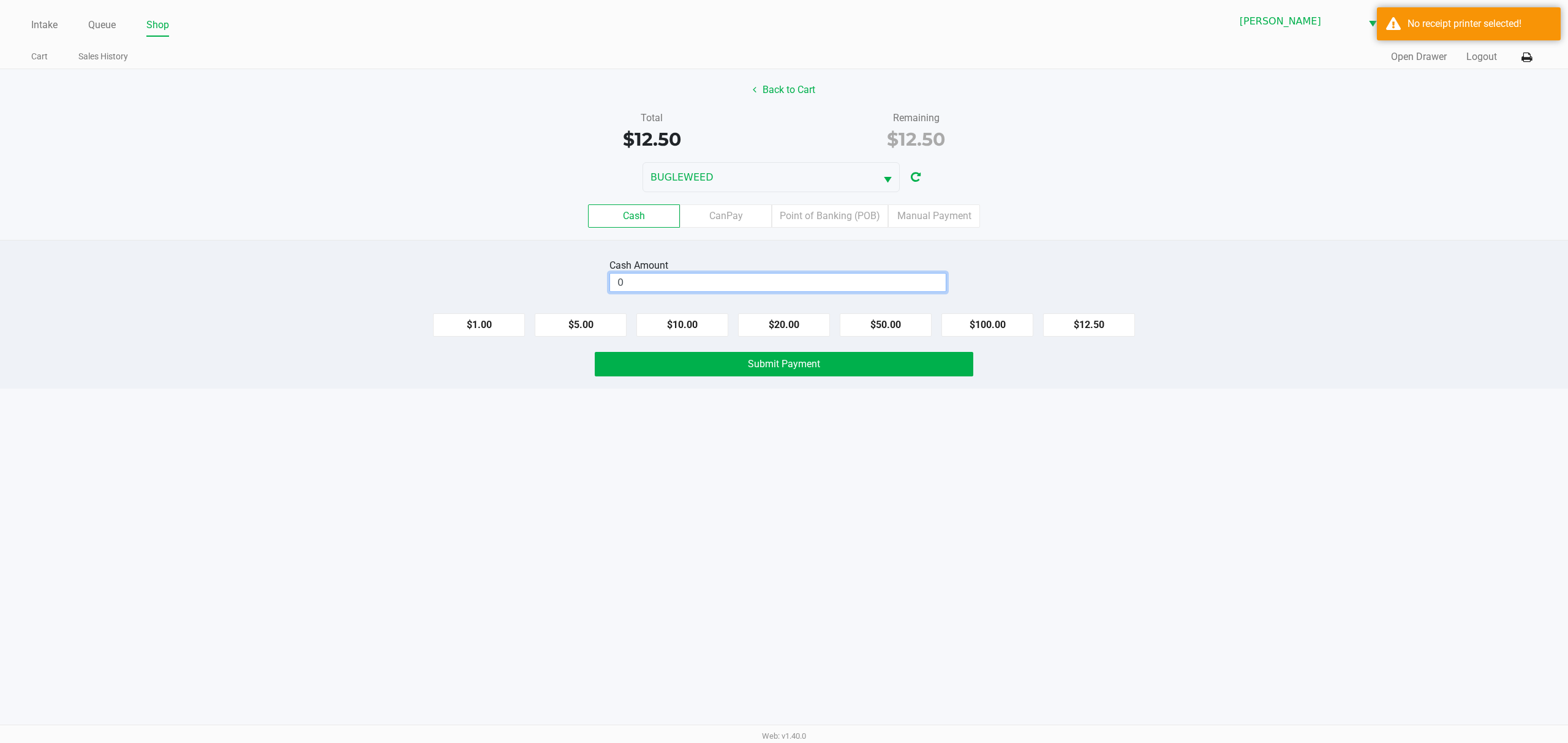
click at [681, 280] on input "0" at bounding box center [778, 282] width 336 height 18
type input "$13.00"
click at [660, 371] on button "Submit Payment" at bounding box center [784, 364] width 379 height 25
